Goal: Use online tool/utility: Use online tool/utility

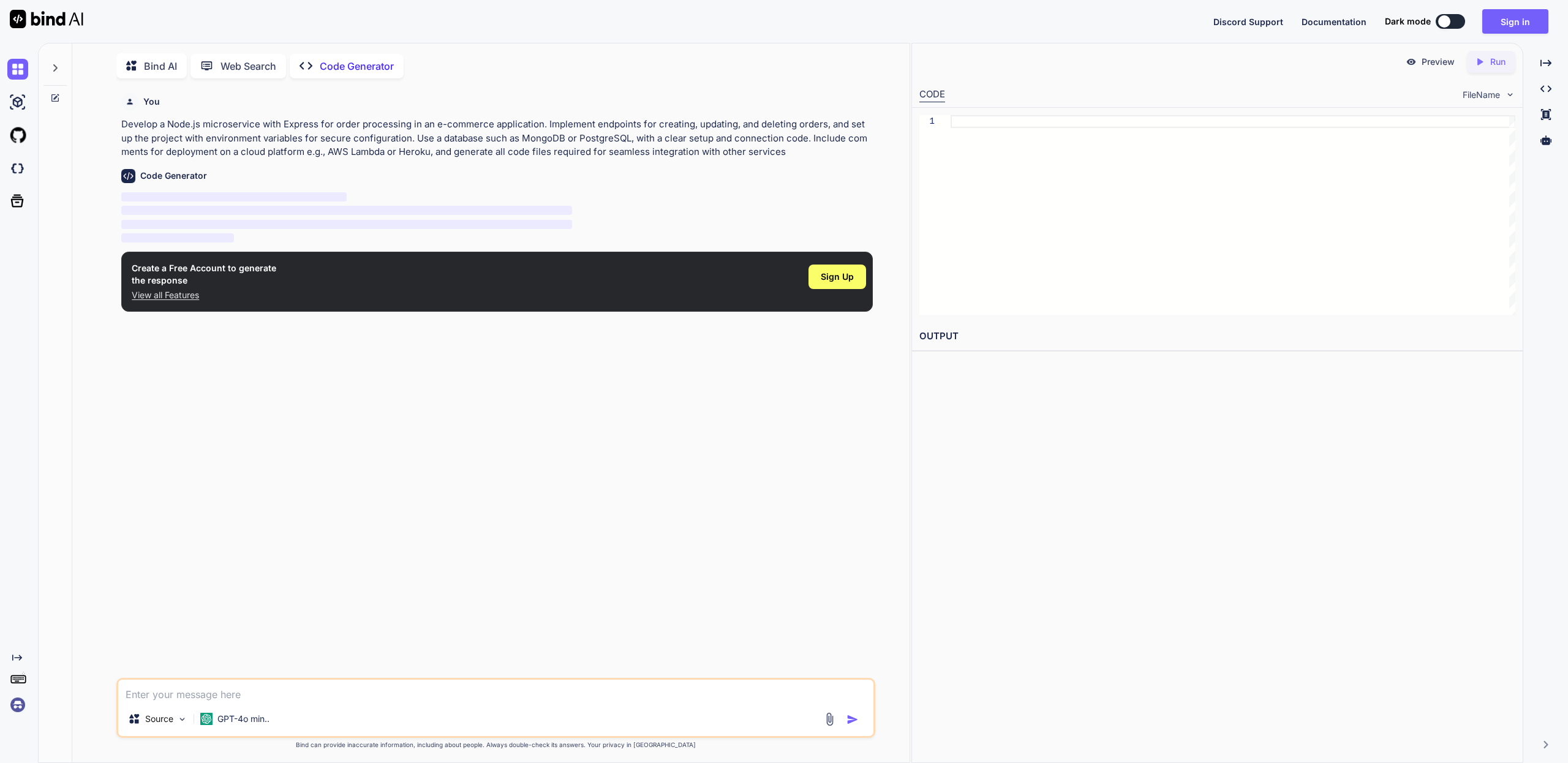
scroll to position [5, 0]
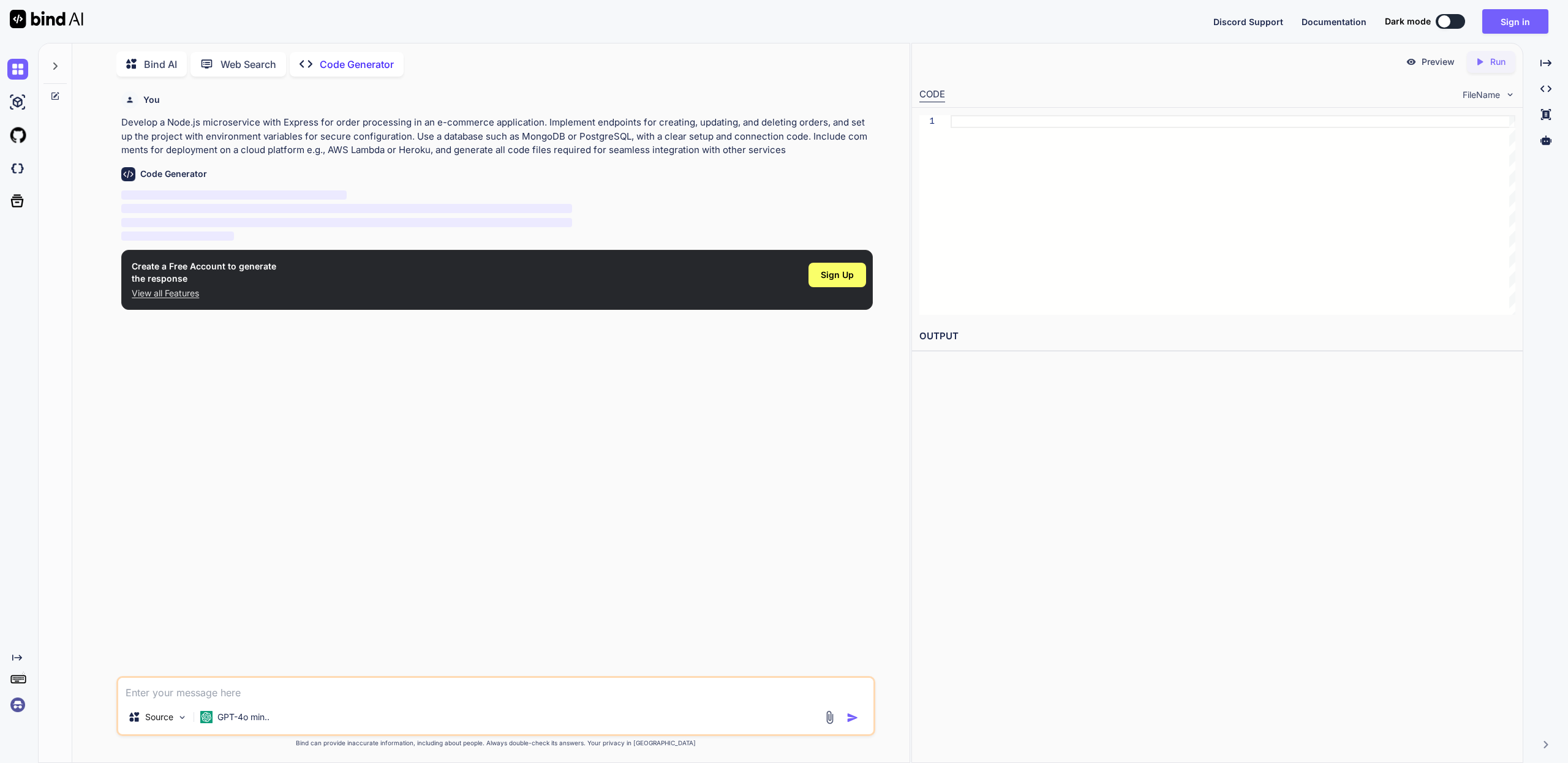
type textarea "x"
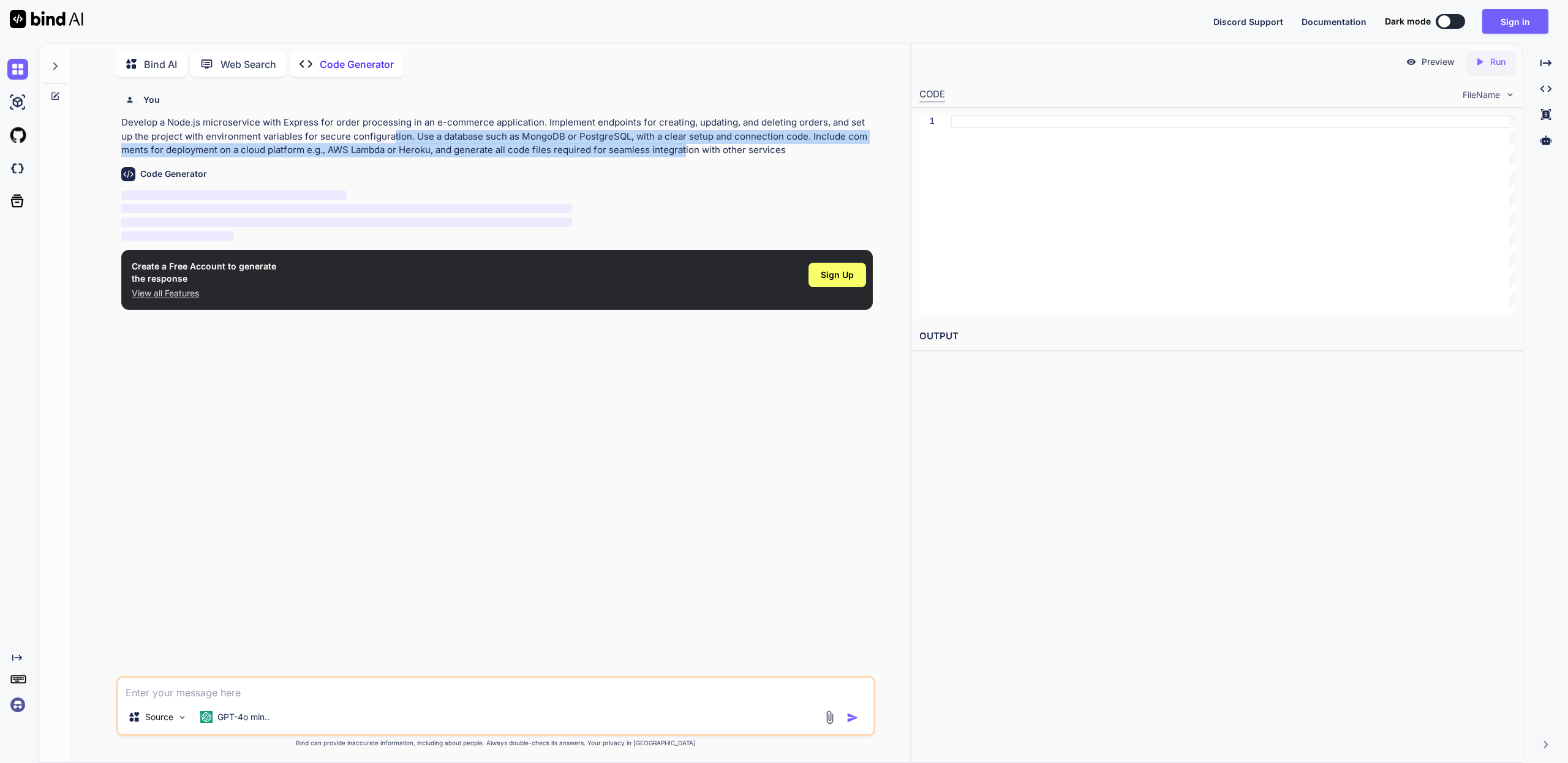
drag, startPoint x: 385, startPoint y: 138, endPoint x: 669, endPoint y: 154, distance: 284.5
click at [669, 154] on p "Develop a Node.js microservice with Express for order processing in an e-commer…" at bounding box center [497, 136] width 752 height 41
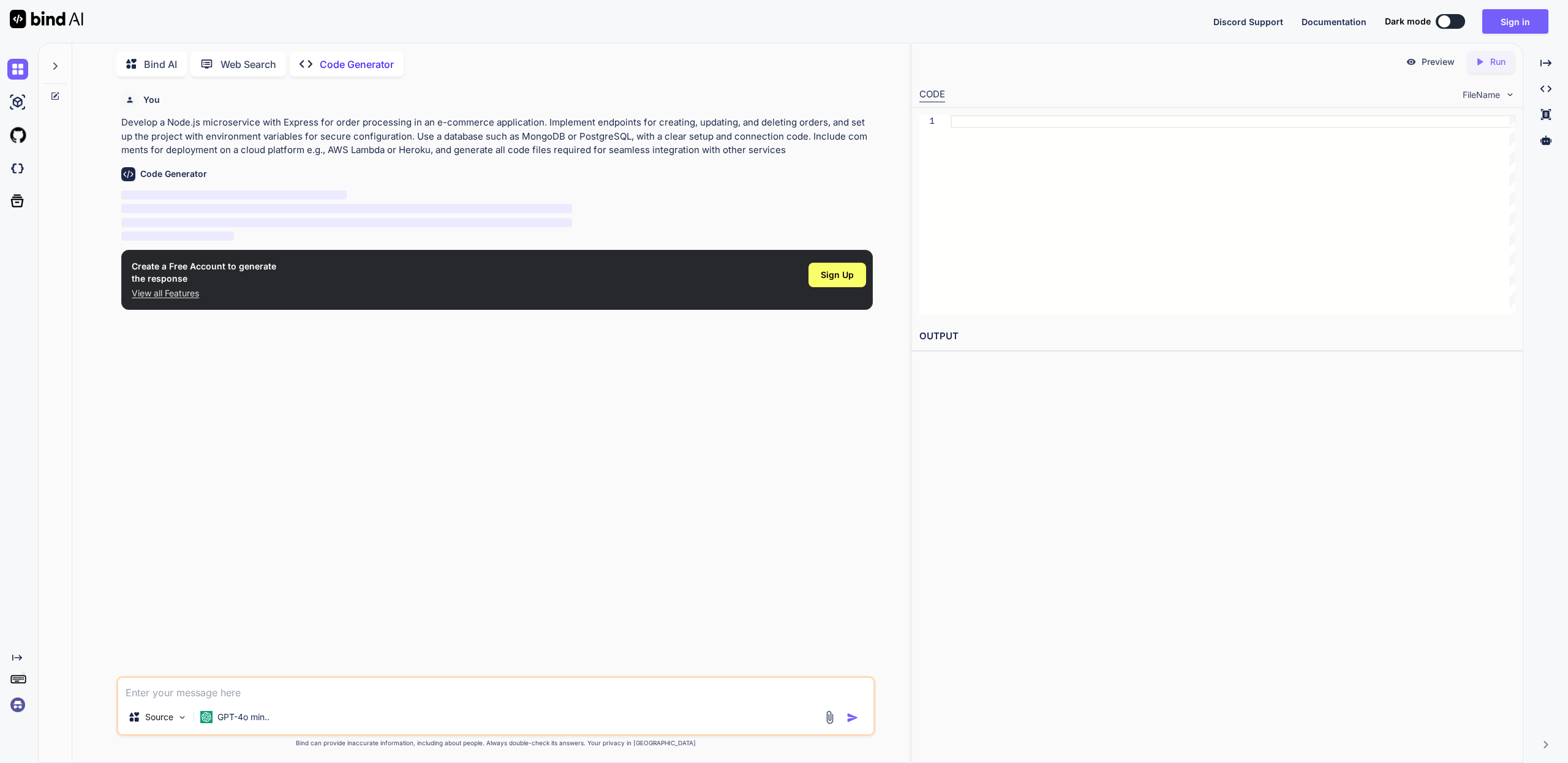
click at [771, 152] on p "Develop a Node.js microservice with Express for order processing in an e-commer…" at bounding box center [497, 136] width 752 height 41
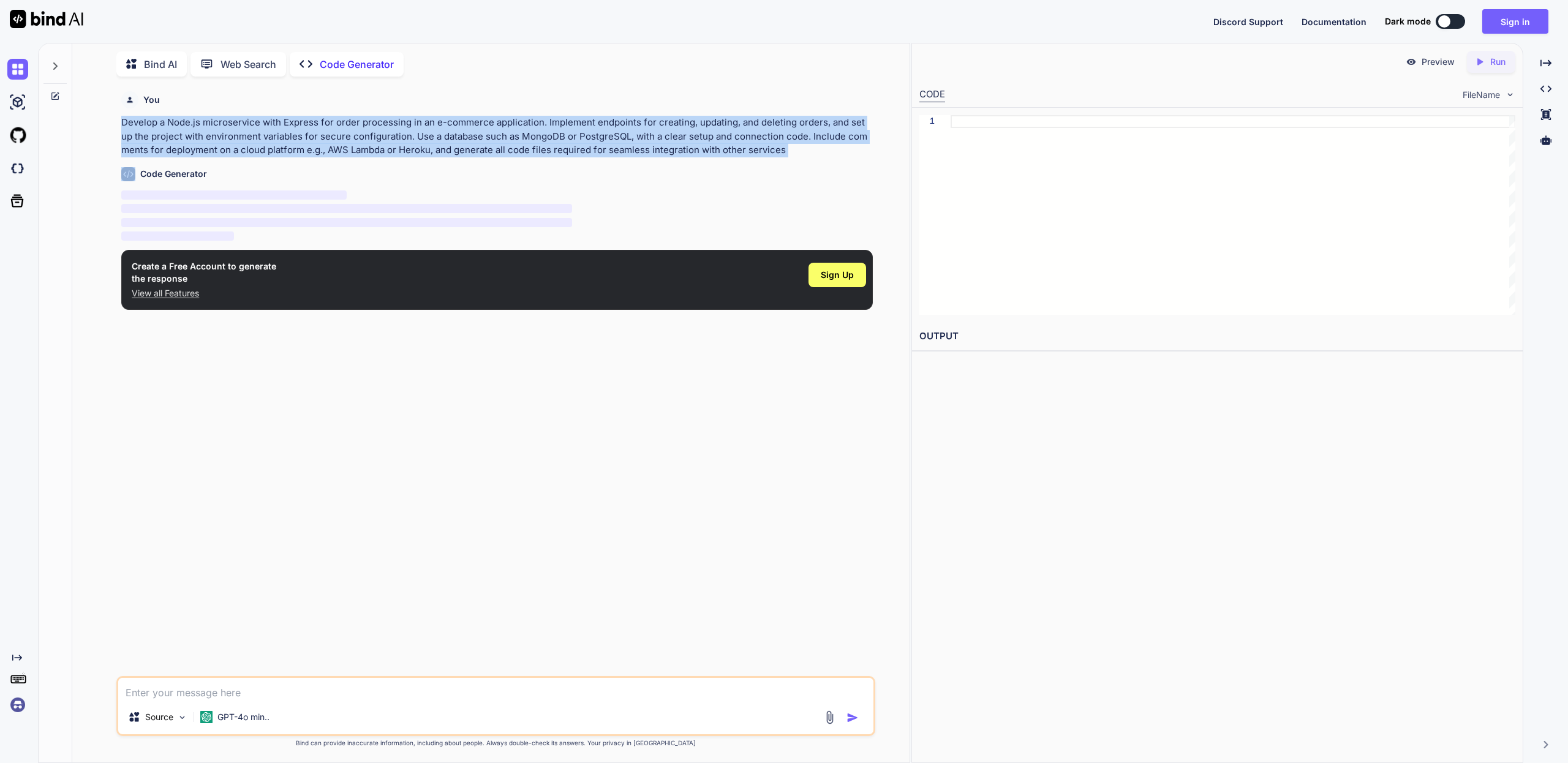
click at [771, 152] on p "Develop a Node.js microservice with Express for order processing in an e-commer…" at bounding box center [497, 136] width 752 height 41
